Goal: Complete application form

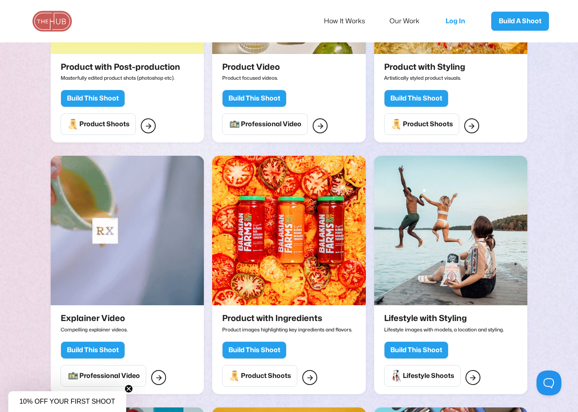
scroll to position [820, 0]
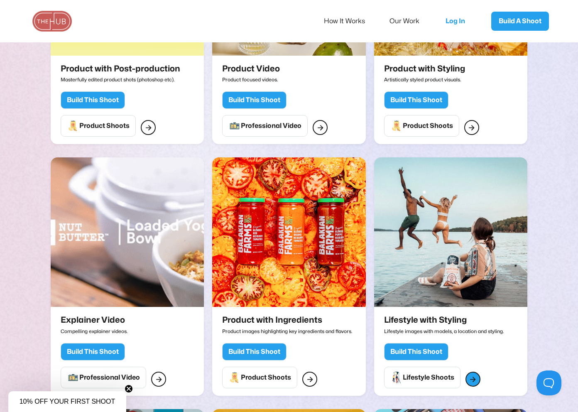
click at [474, 377] on div "" at bounding box center [473, 379] width 6 height 11
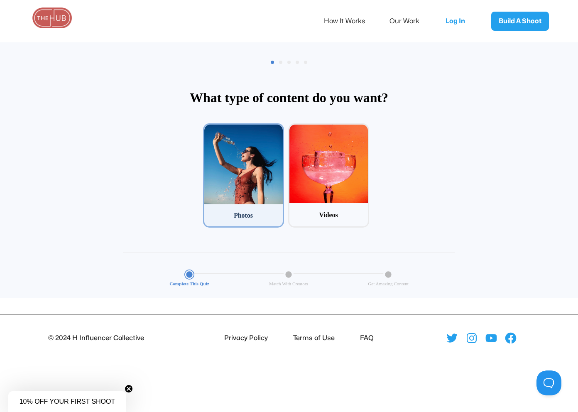
click at [258, 174] on div at bounding box center [243, 165] width 78 height 80
click at [208, 129] on input "1 Photos" at bounding box center [205, 125] width 5 height 5
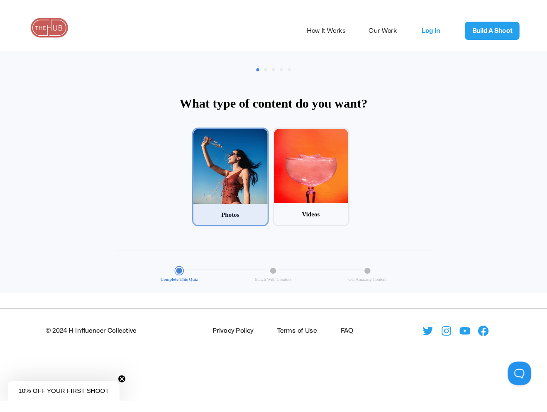
scroll to position [40, 0]
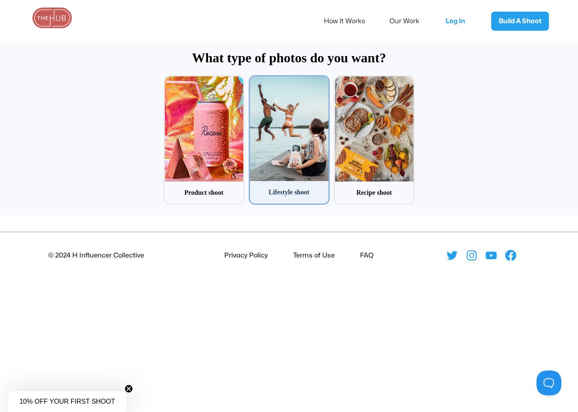
click at [258, 174] on div at bounding box center [289, 128] width 78 height 105
click at [254, 81] on input "2 Lifestyle shoot" at bounding box center [251, 77] width 5 height 5
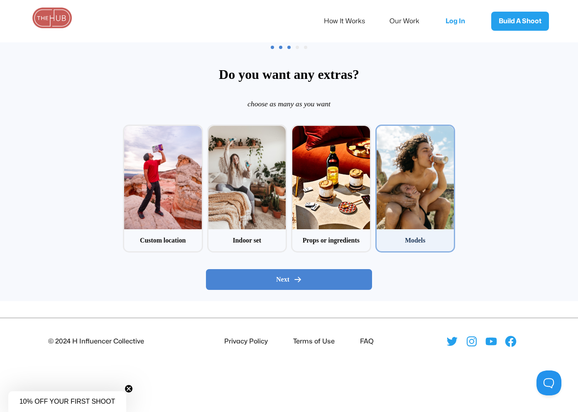
click at [411, 159] on div at bounding box center [416, 177] width 78 height 103
click at [381, 130] on input "4 Models" at bounding box center [377, 127] width 5 height 5
click at [411, 159] on div at bounding box center [416, 177] width 78 height 103
click at [381, 130] on input "4 Models" at bounding box center [377, 127] width 5 height 5
click at [411, 159] on div at bounding box center [416, 177] width 78 height 103
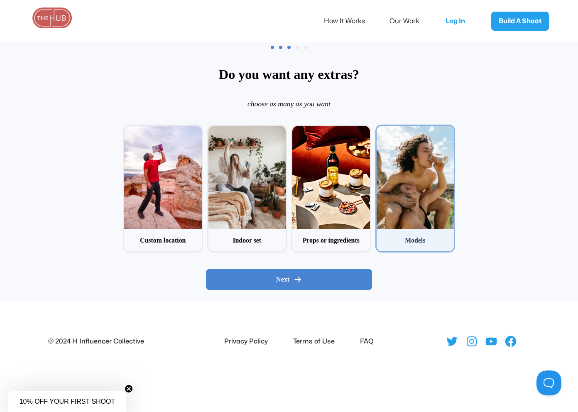
click at [381, 130] on input "4 Models" at bounding box center [377, 127] width 5 height 5
checkbox input "true"
click at [291, 274] on button "Next" at bounding box center [289, 279] width 166 height 21
radio input "false"
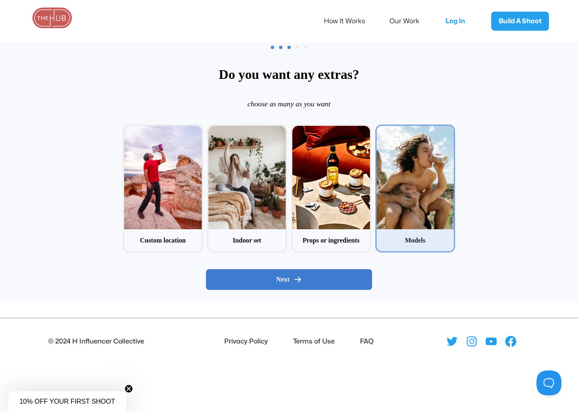
radio input "true"
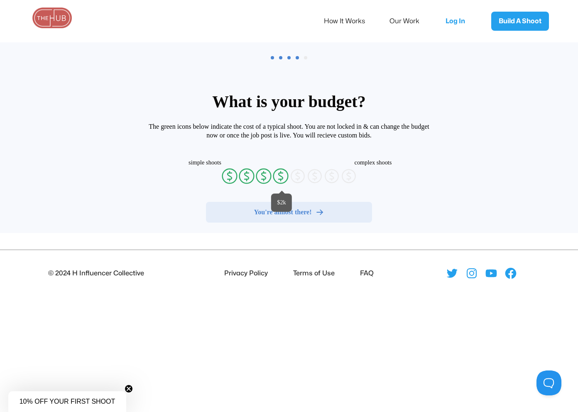
radio input "false"
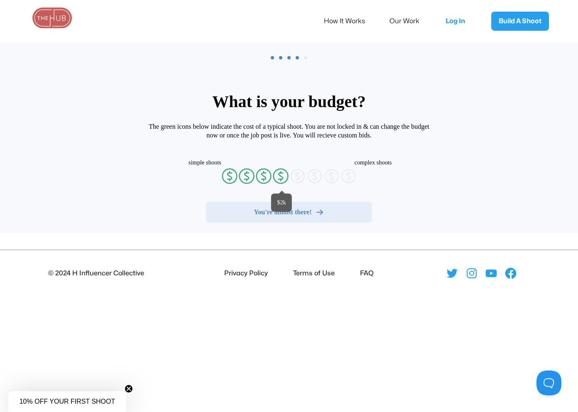
radio input "false"
click at [281, 179] on icon at bounding box center [281, 176] width 4 height 6
radio input "true"
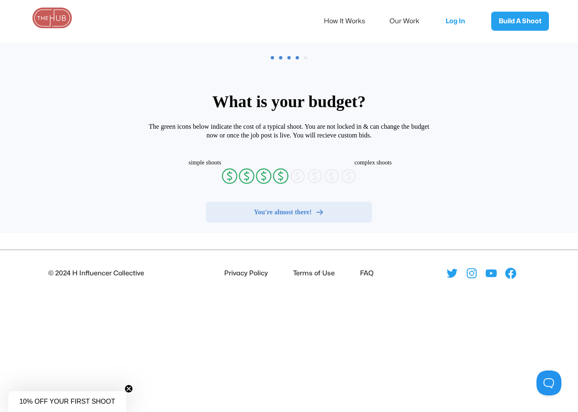
radio input "false"
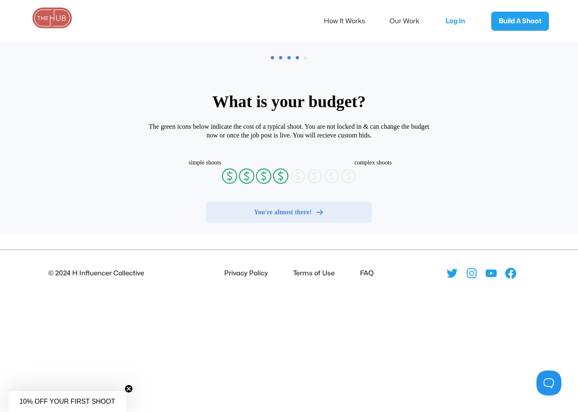
radio input "false"
click at [318, 208] on button "You're almost there!" at bounding box center [289, 212] width 166 height 21
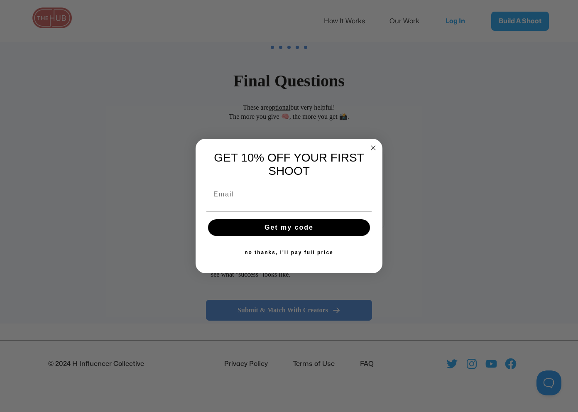
click at [372, 146] on icon "Close dialog" at bounding box center [373, 148] width 4 height 4
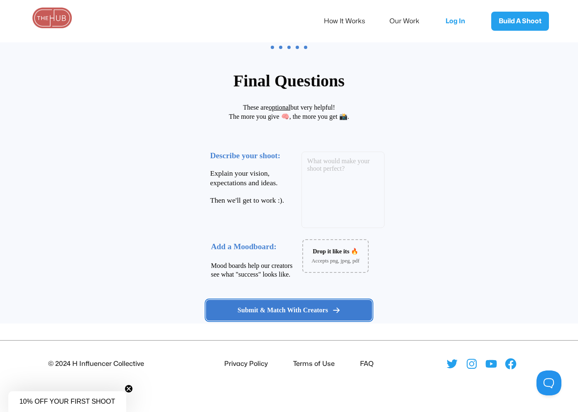
click at [303, 313] on span "Submit & Match With Creators" at bounding box center [282, 310] width 91 height 8
